Goal: Information Seeking & Learning: Understand process/instructions

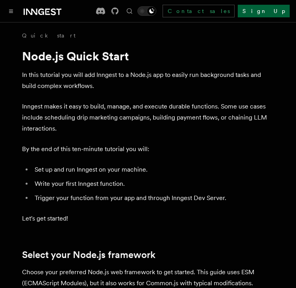
click at [279, 12] on link "Sign Up" at bounding box center [264, 11] width 52 height 13
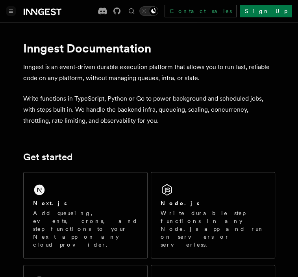
click at [9, 12] on icon "Toggle navigation" at bounding box center [11, 11] width 4 height 3
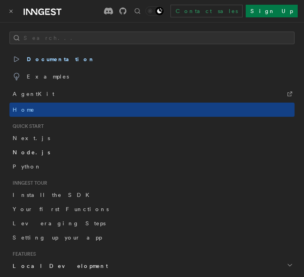
click at [28, 149] on span "Node.js" at bounding box center [31, 152] width 37 height 6
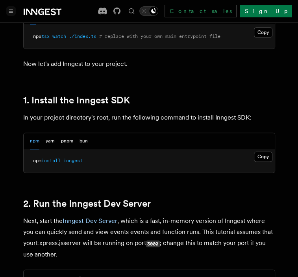
scroll to position [468, 0]
click at [264, 153] on button "Copy Copied" at bounding box center [263, 156] width 19 height 10
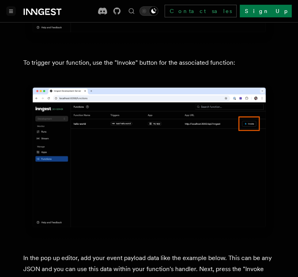
scroll to position [2155, 0]
